Goal: Information Seeking & Learning: Learn about a topic

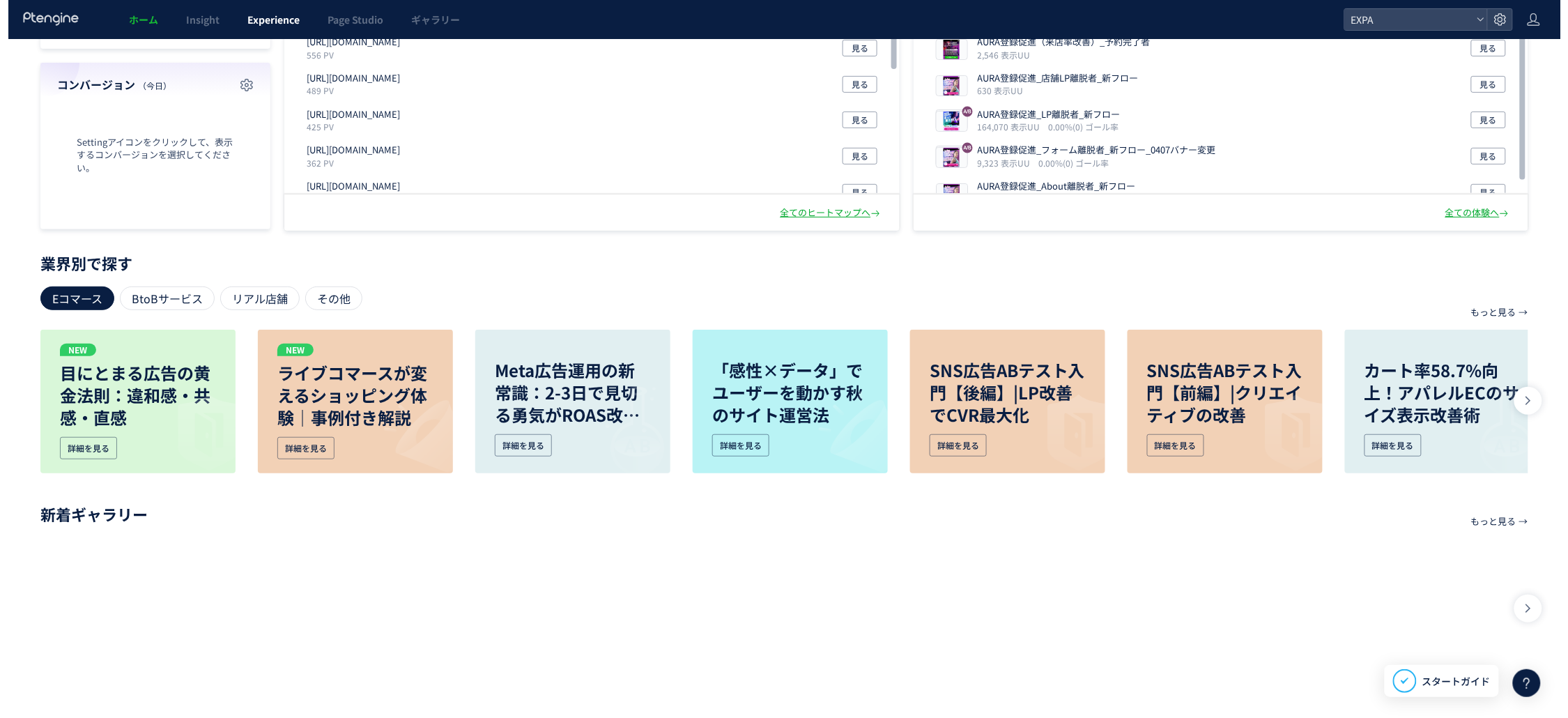
scroll to position [419, 0]
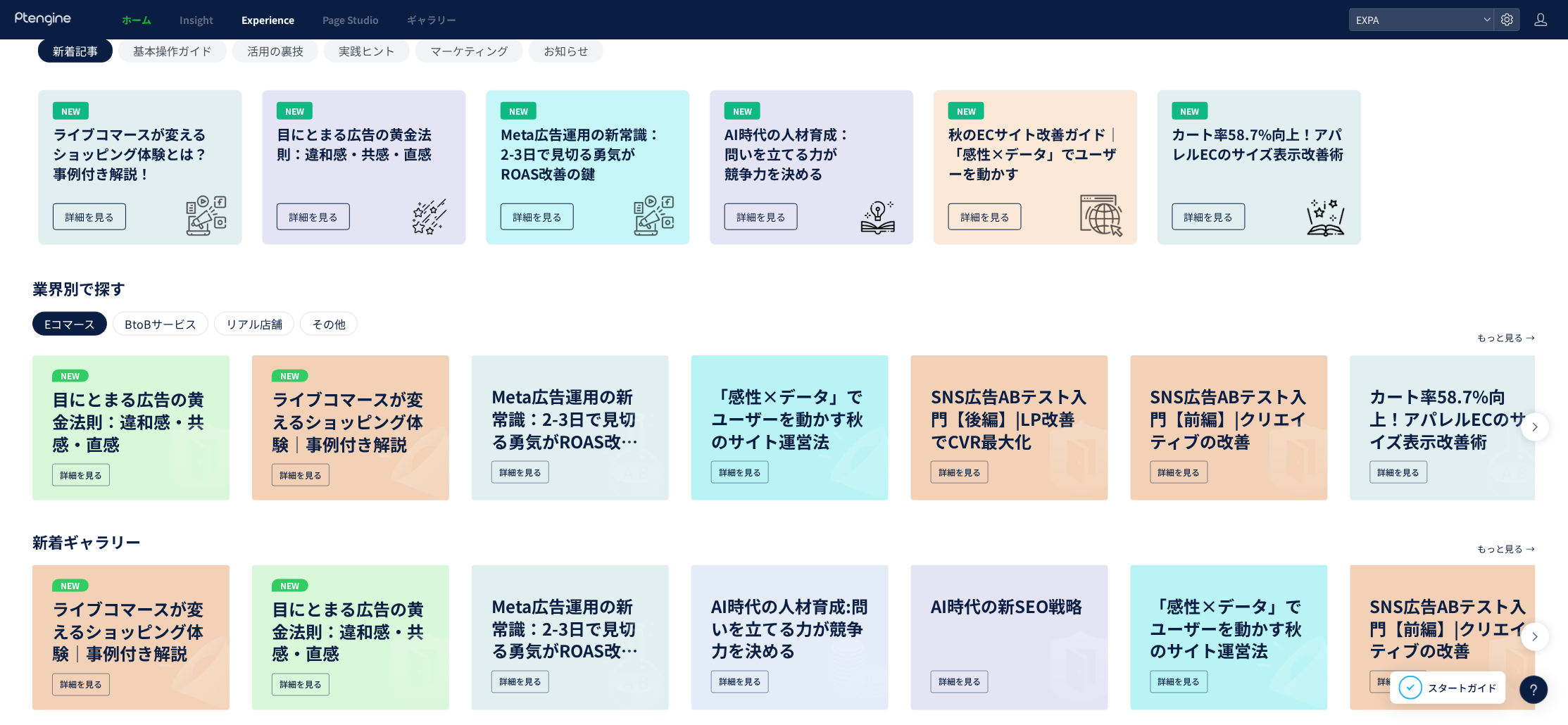
click at [266, 25] on span "Experience" at bounding box center [268, 19] width 53 height 14
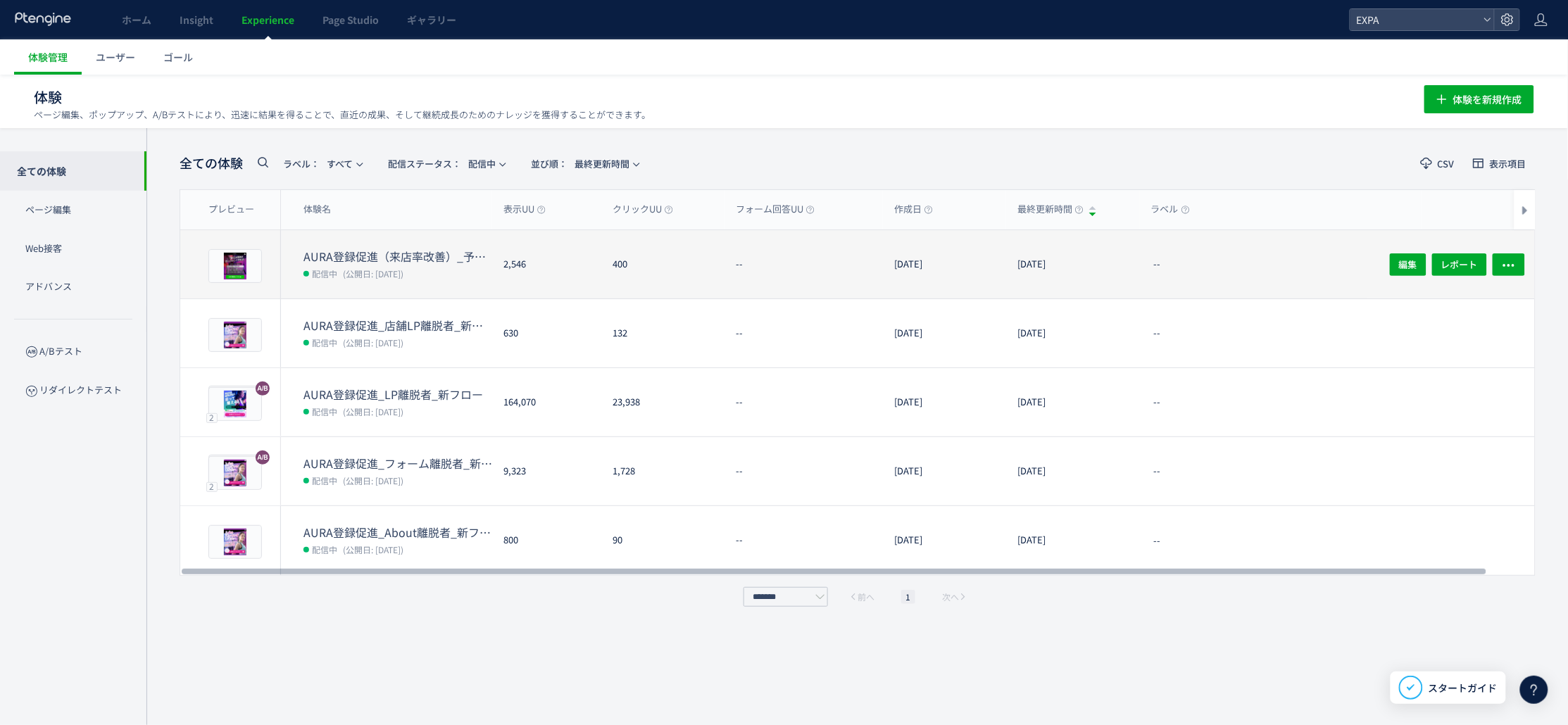
click at [475, 283] on dl "AURA登録促進（来店率改善）_予約完了者 配信中 (公開日: 2021/09/08)" at bounding box center [398, 274] width 189 height 50
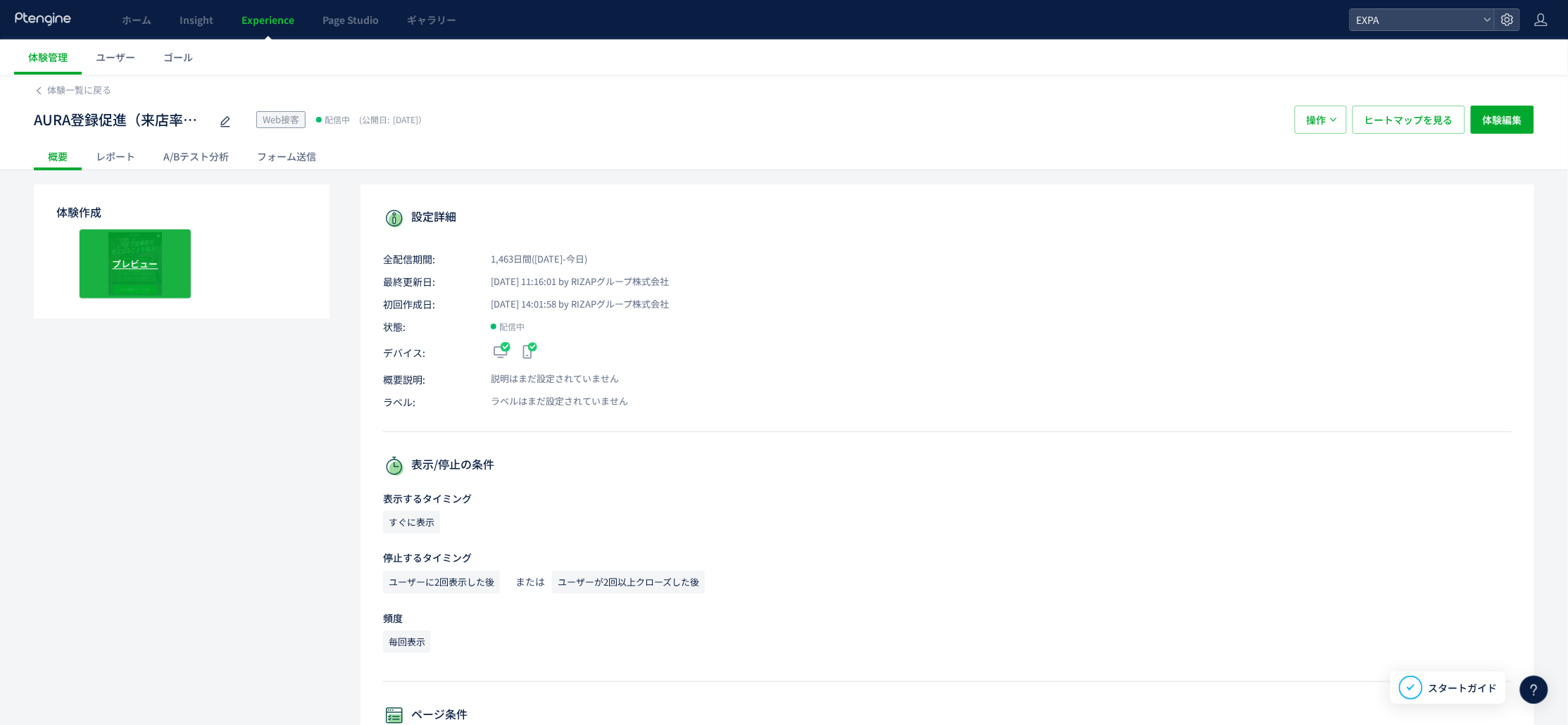
click at [138, 257] on span "プレビュー" at bounding box center [136, 263] width 46 height 13
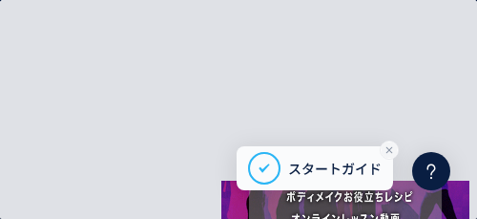
scroll to position [195, 0]
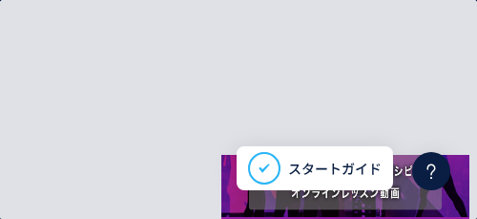
click at [387, 150] on icon at bounding box center [389, 149] width 15 height 15
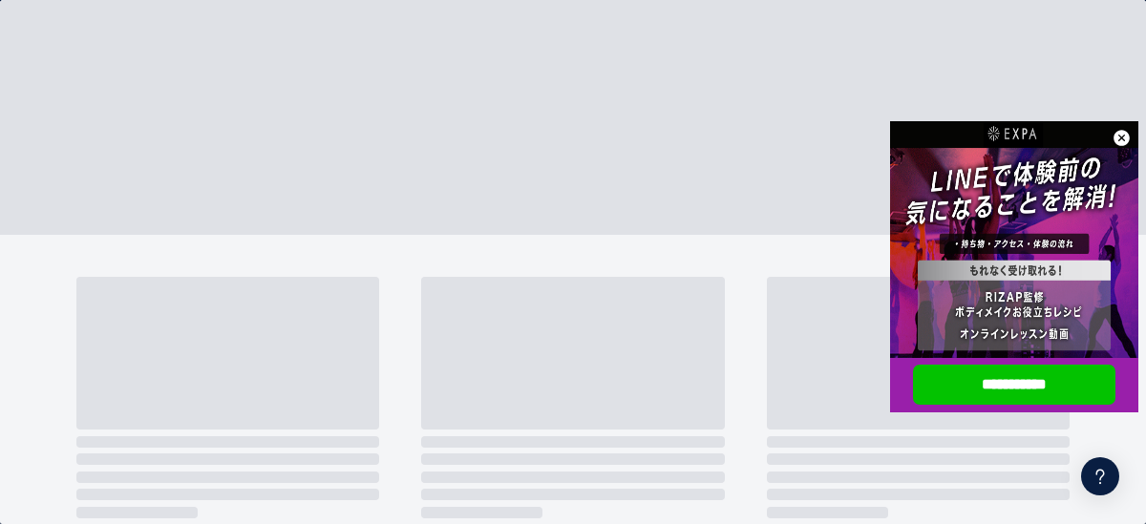
scroll to position [205, 0]
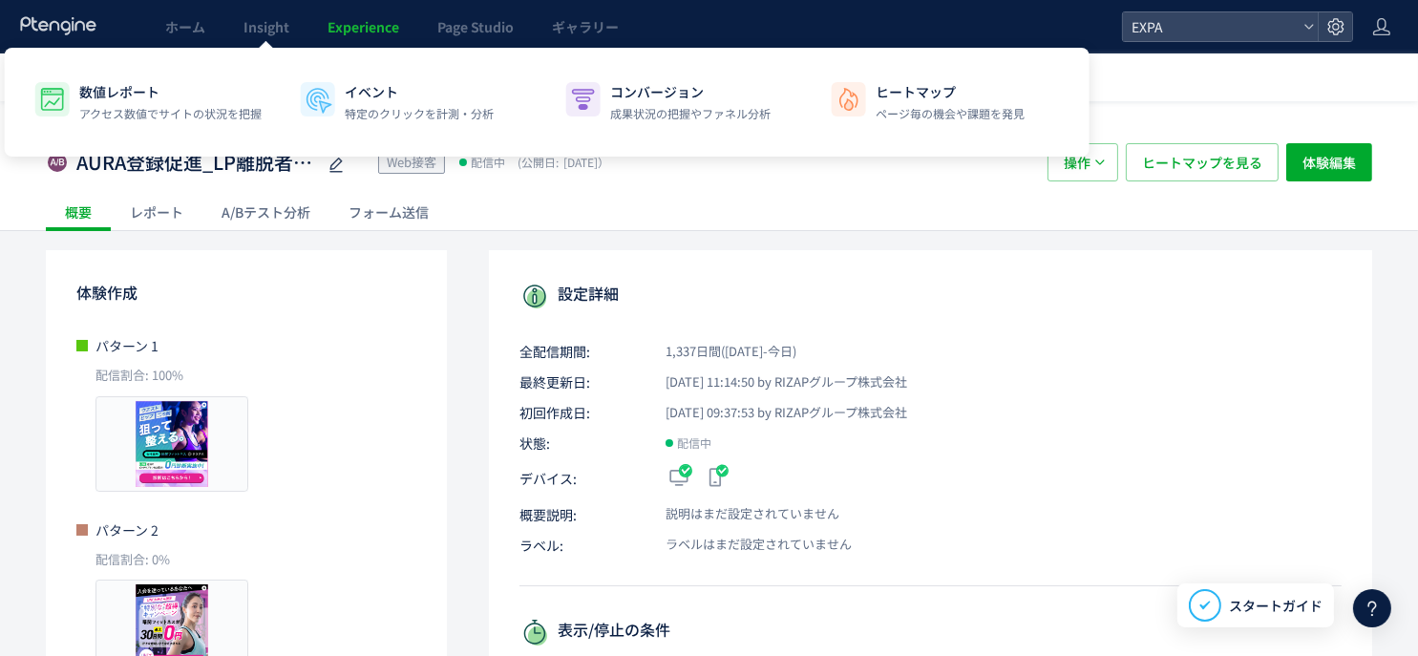
click at [365, 41] on link "Experience" at bounding box center [363, 26] width 110 height 53
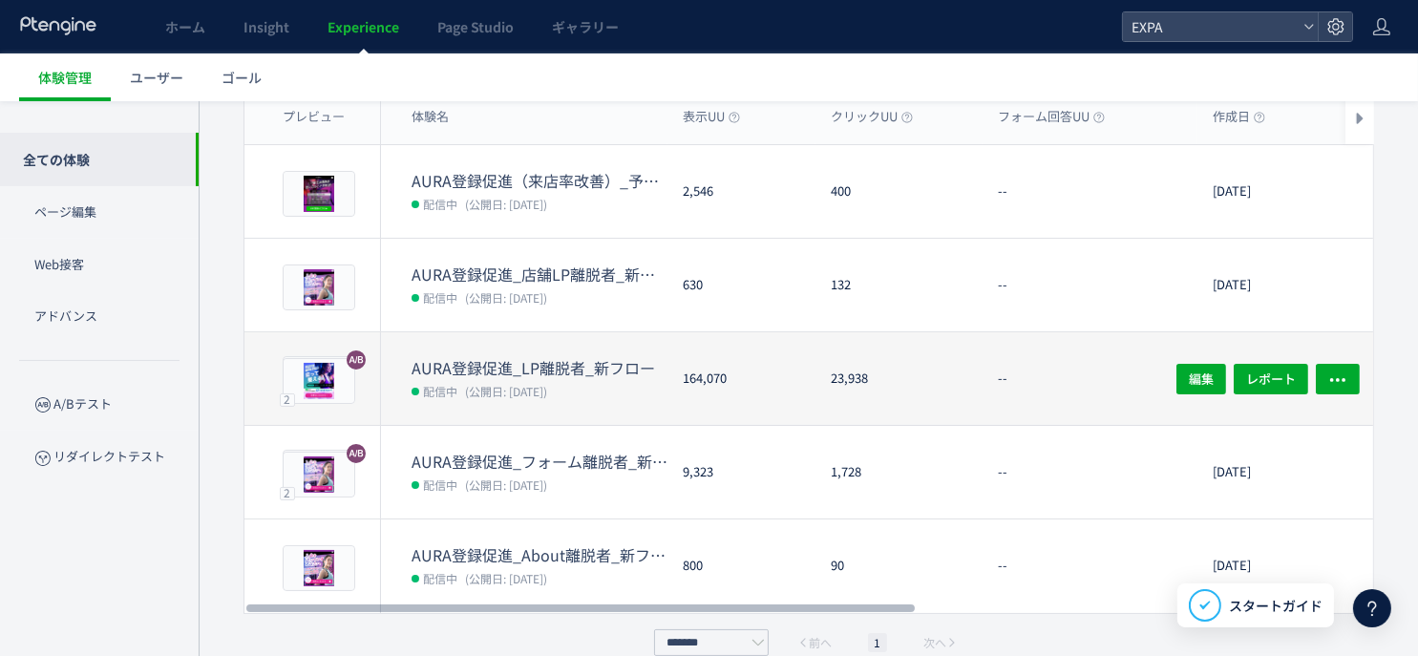
scroll to position [193, 0]
